Goal: Check status: Check status

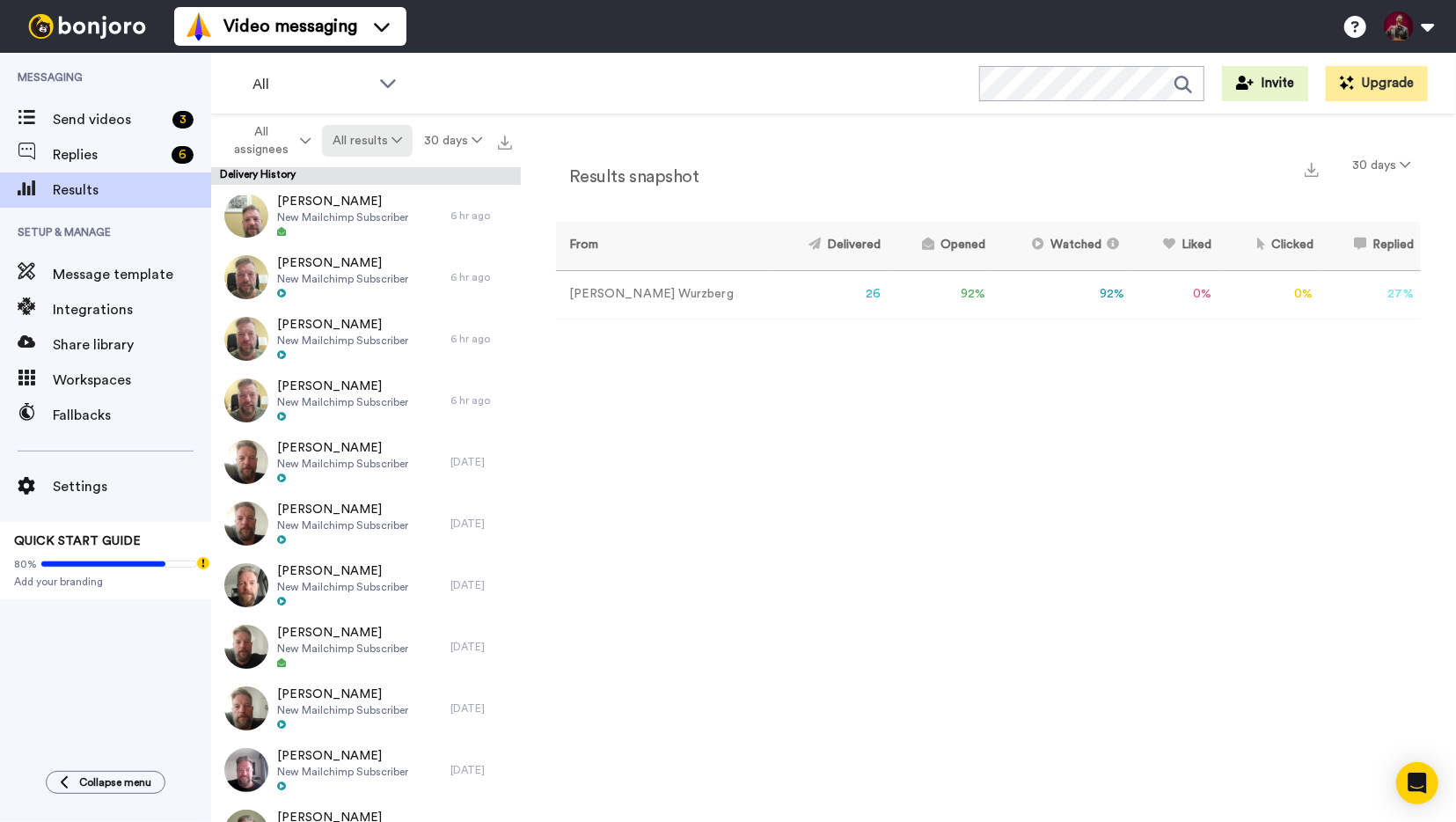
click at [378, 144] on button "All results" at bounding box center [367, 140] width 91 height 32
click at [364, 269] on div "Watched" at bounding box center [371, 271] width 81 height 19
click at [358, 141] on button "Watched" at bounding box center [366, 140] width 88 height 32
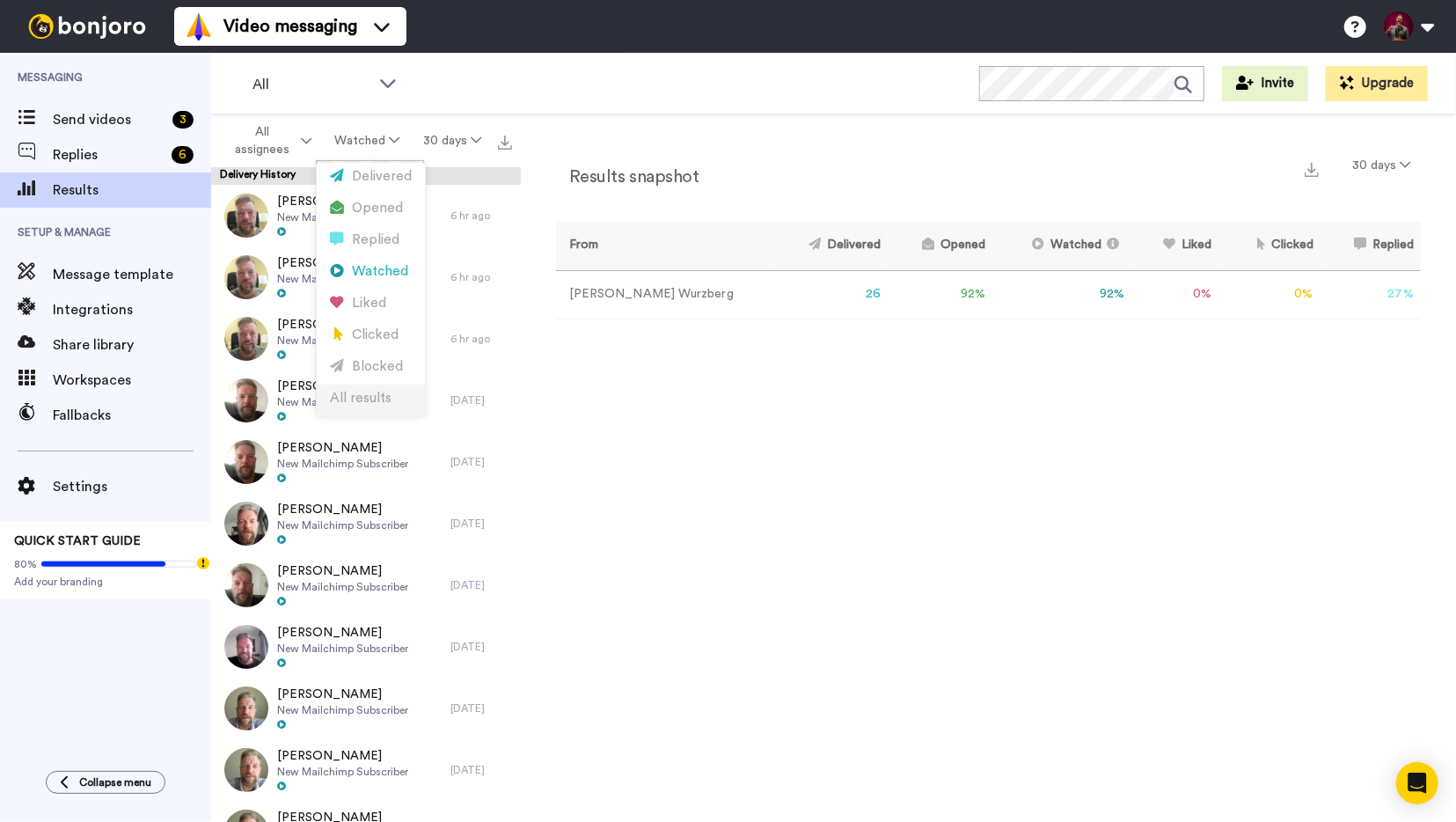
click at [391, 402] on div "All results" at bounding box center [371, 398] width 81 height 19
